Goal: Information Seeking & Learning: Learn about a topic

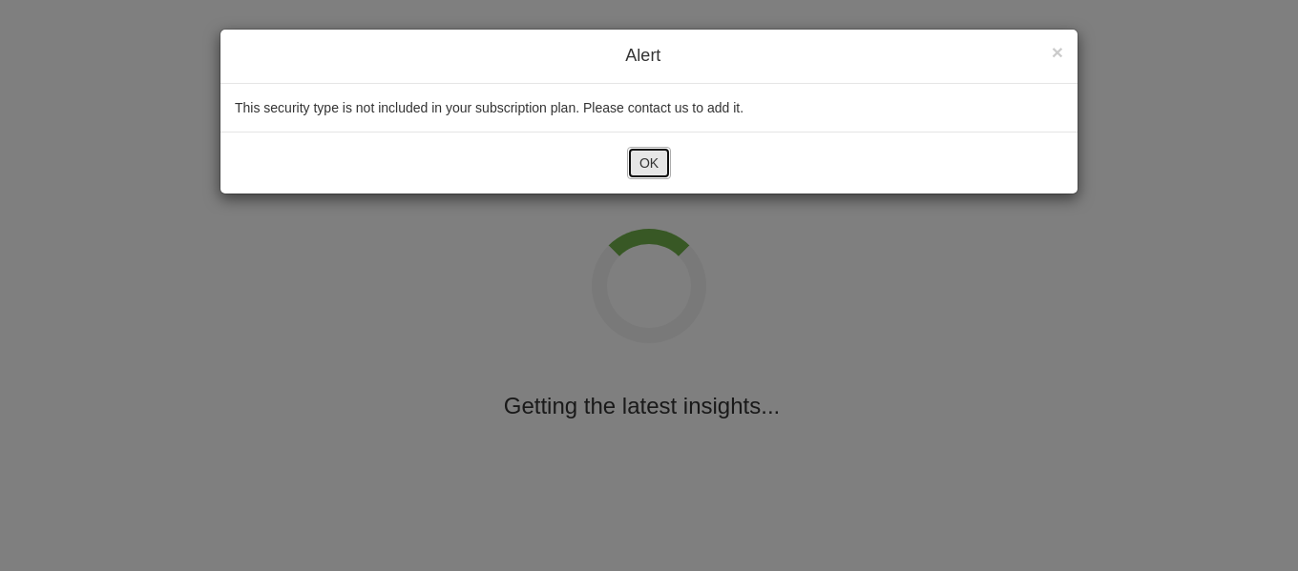
click at [666, 172] on button "OK" at bounding box center [649, 163] width 44 height 32
